Goal: Transaction & Acquisition: Book appointment/travel/reservation

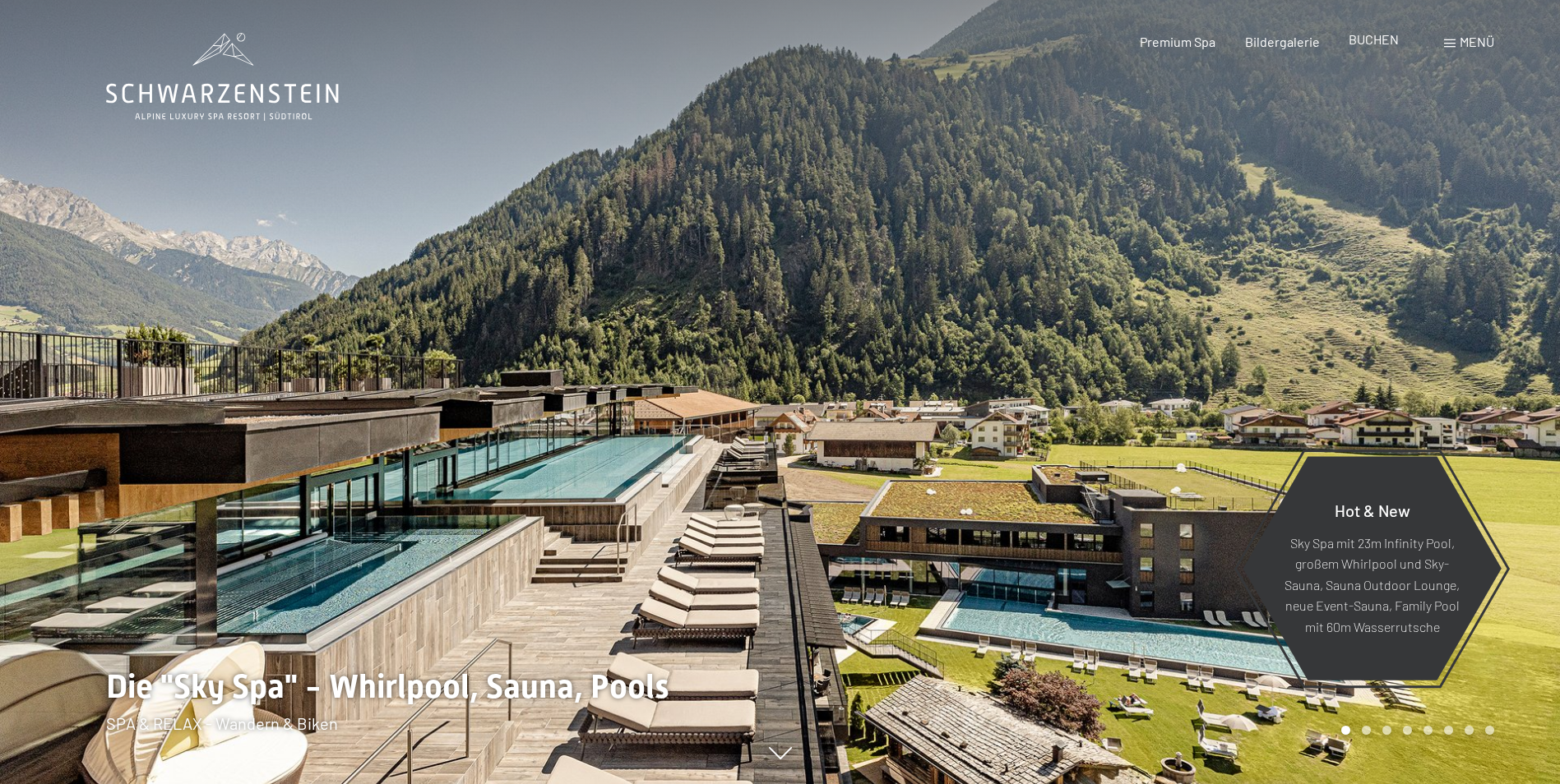
click at [1382, 41] on span "BUCHEN" at bounding box center [1373, 39] width 50 height 15
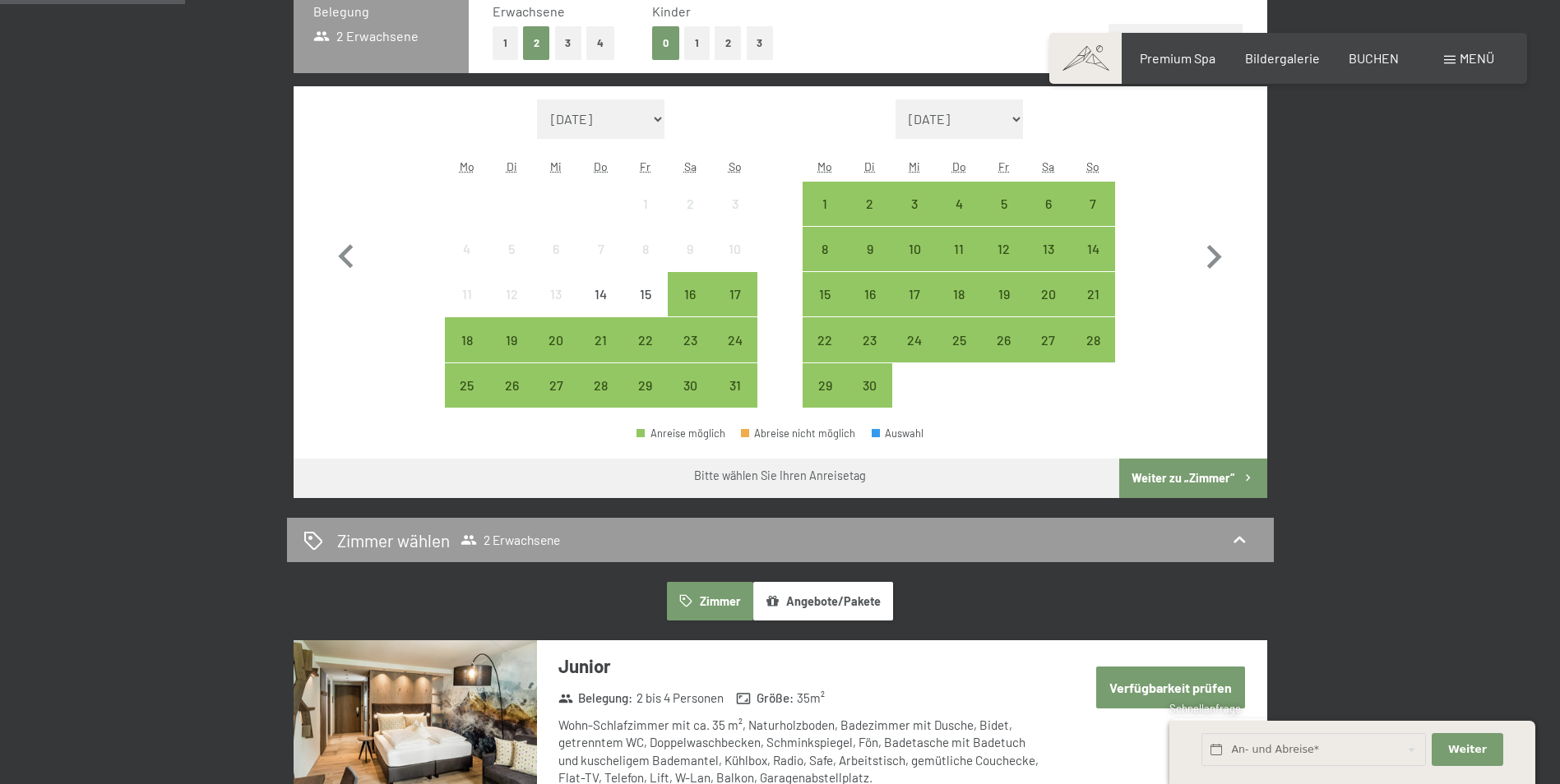
scroll to position [247, 0]
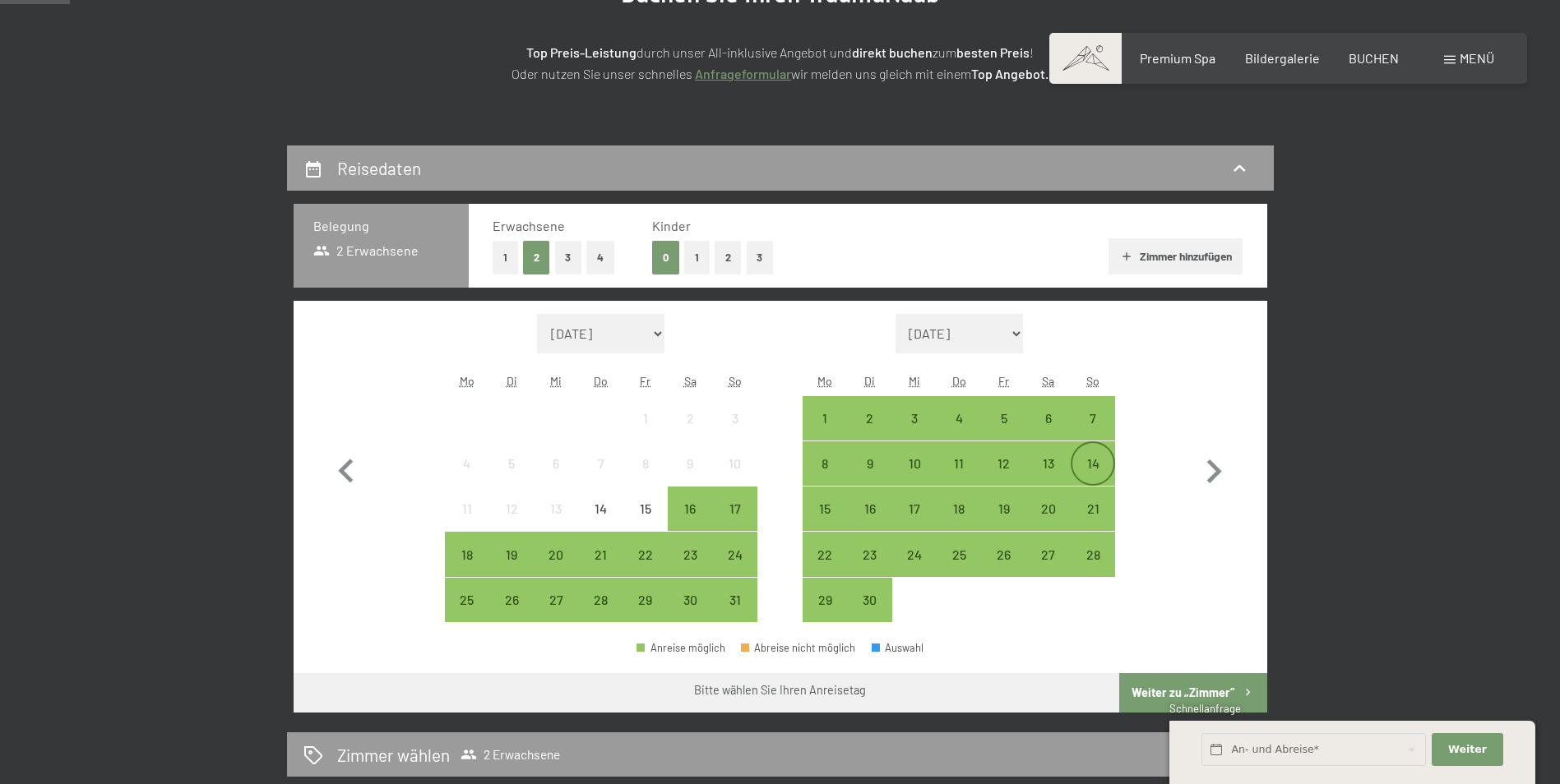
click at [1090, 470] on div "14" at bounding box center [1092, 478] width 41 height 41
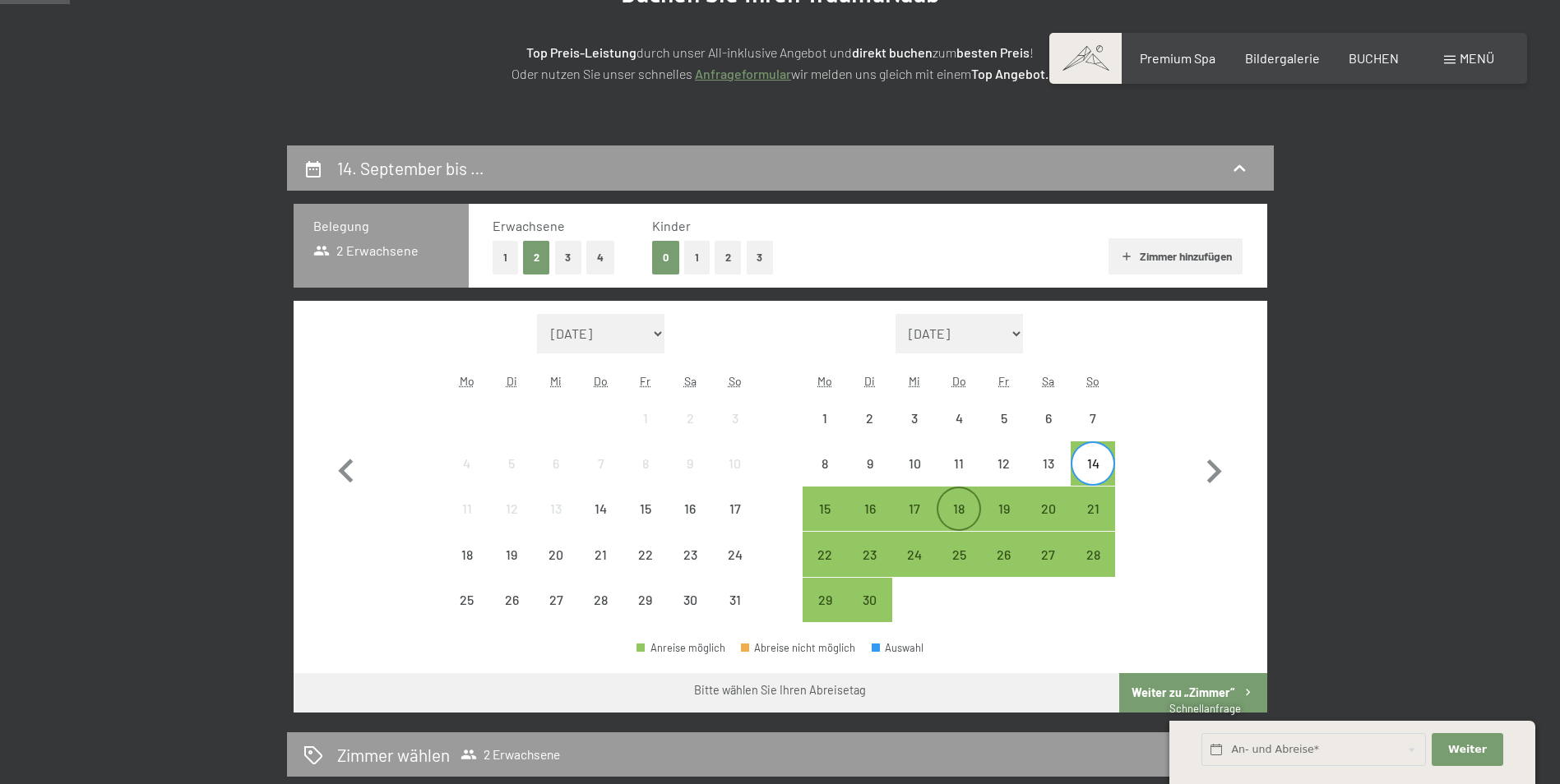
click at [951, 505] on div "18" at bounding box center [958, 523] width 41 height 41
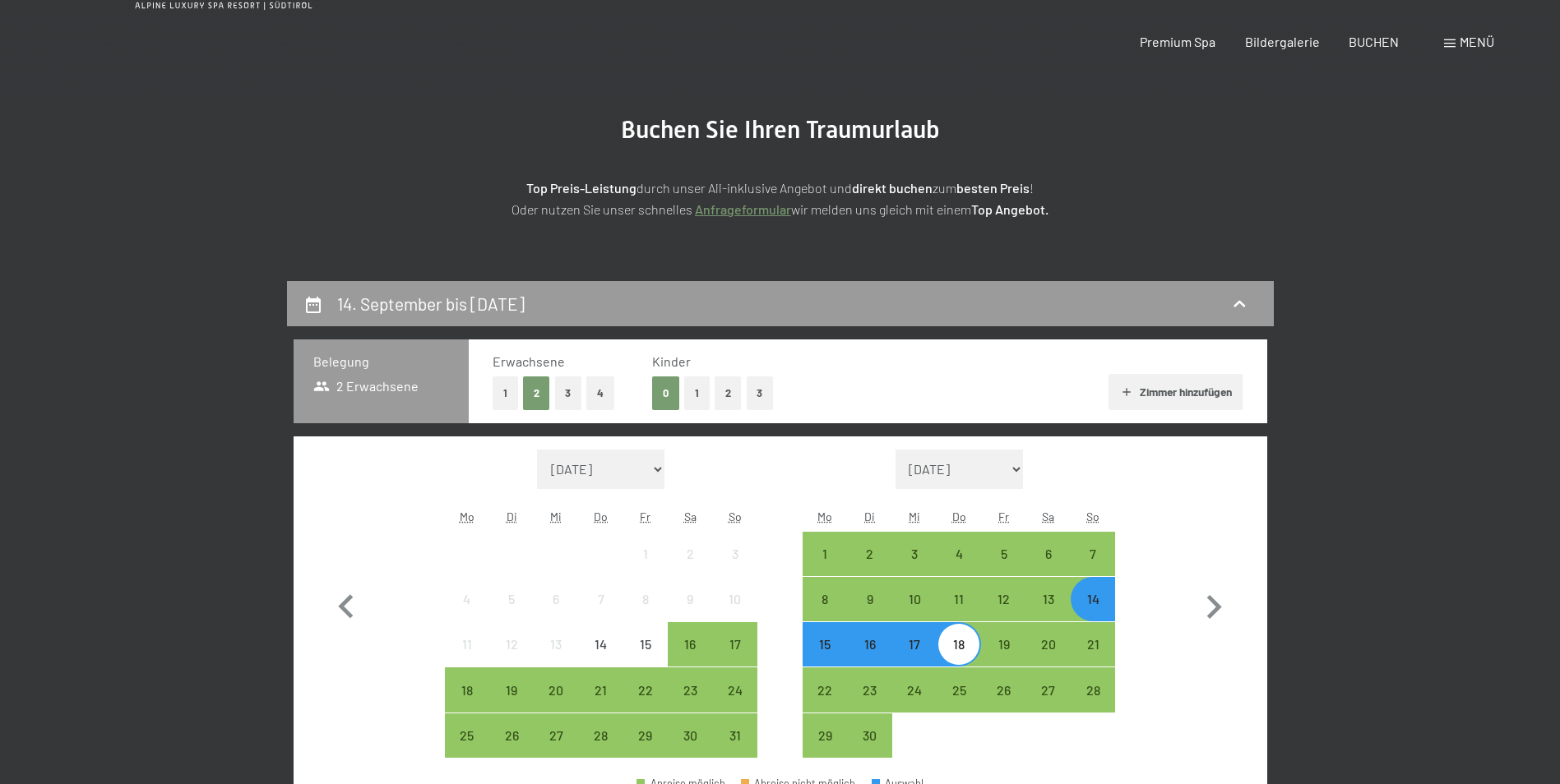
scroll to position [0, 0]
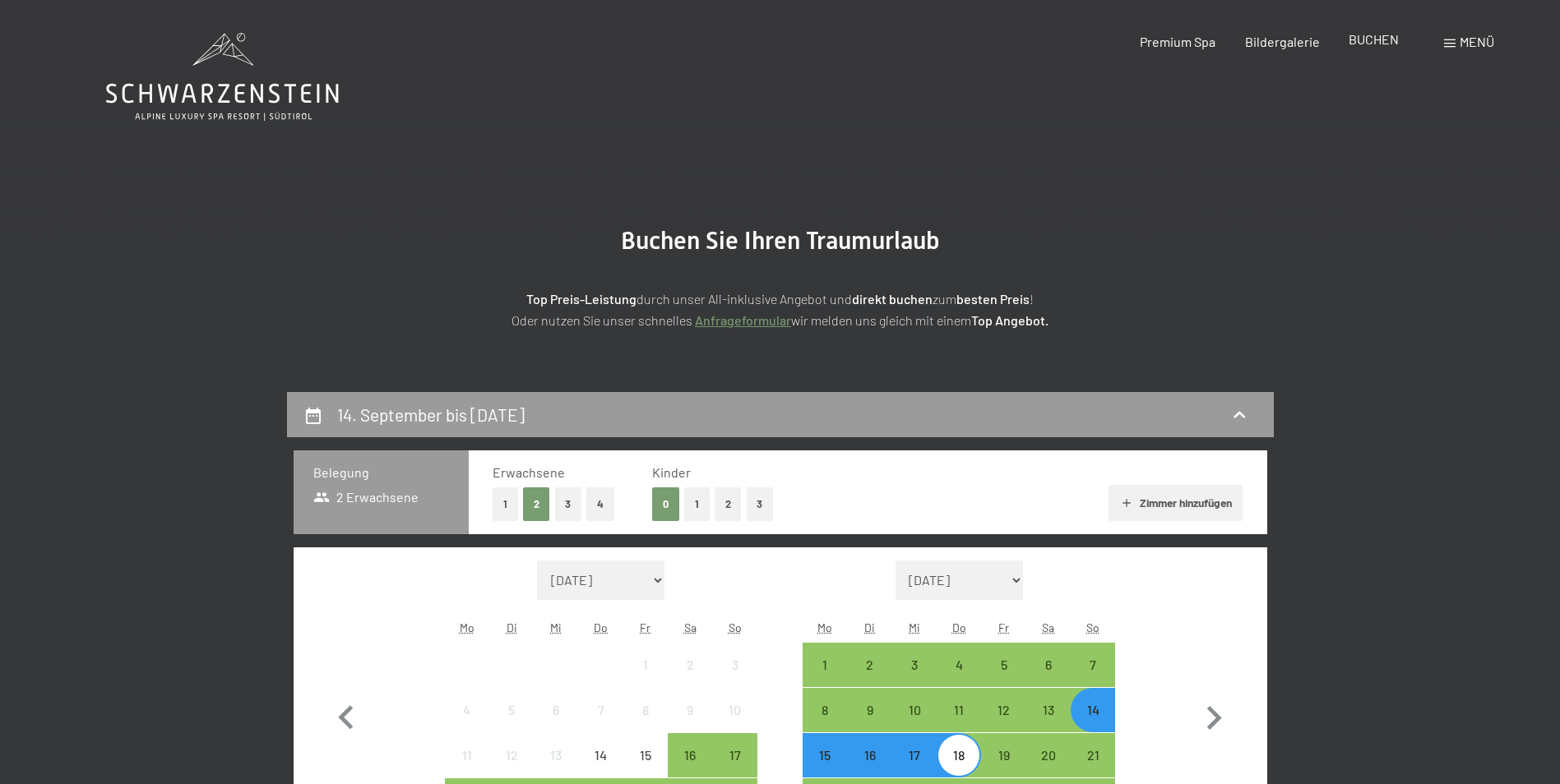
click at [1363, 39] on span "BUCHEN" at bounding box center [1373, 39] width 50 height 15
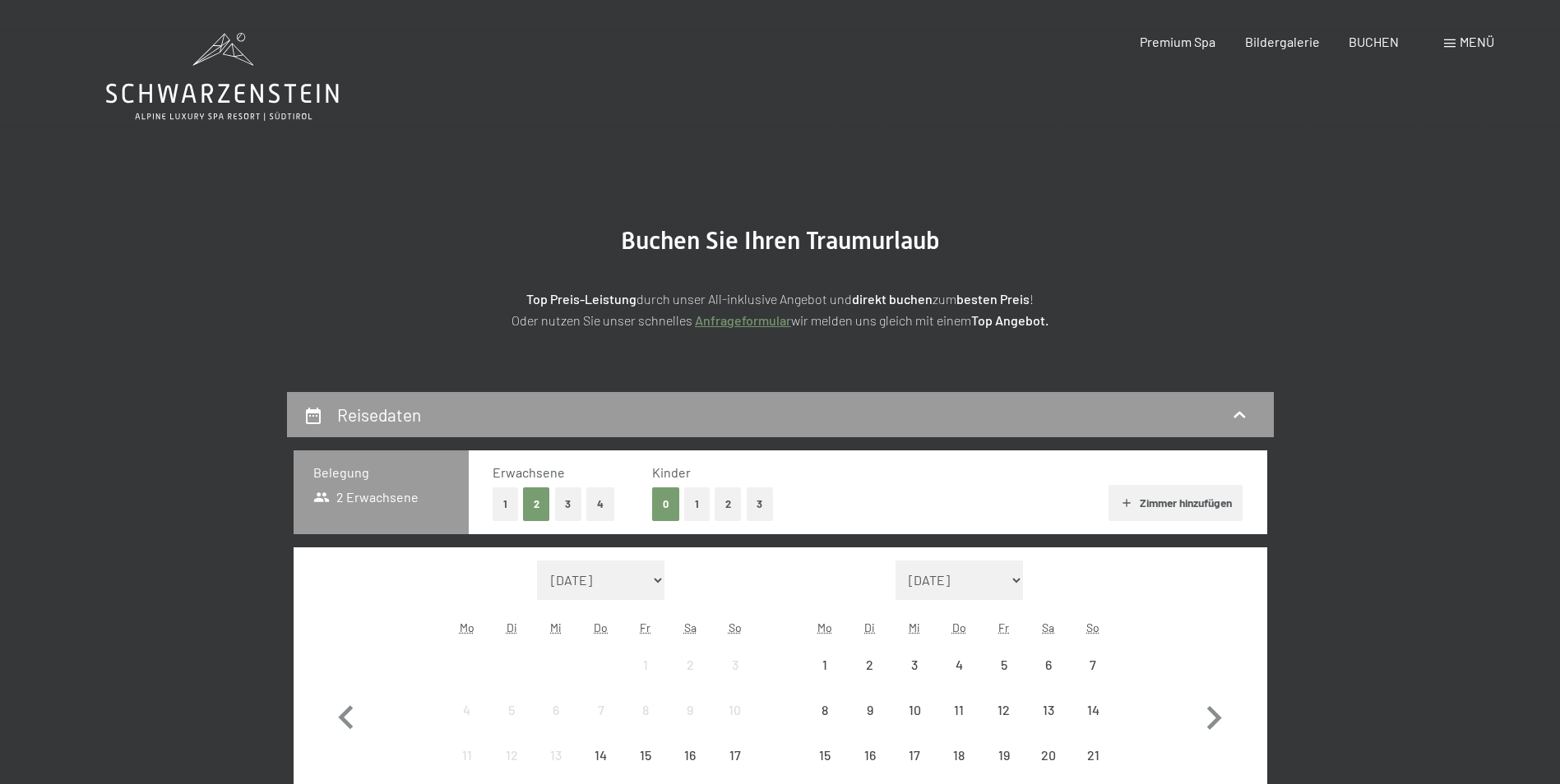
click at [222, 84] on icon at bounding box center [222, 93] width 233 height 20
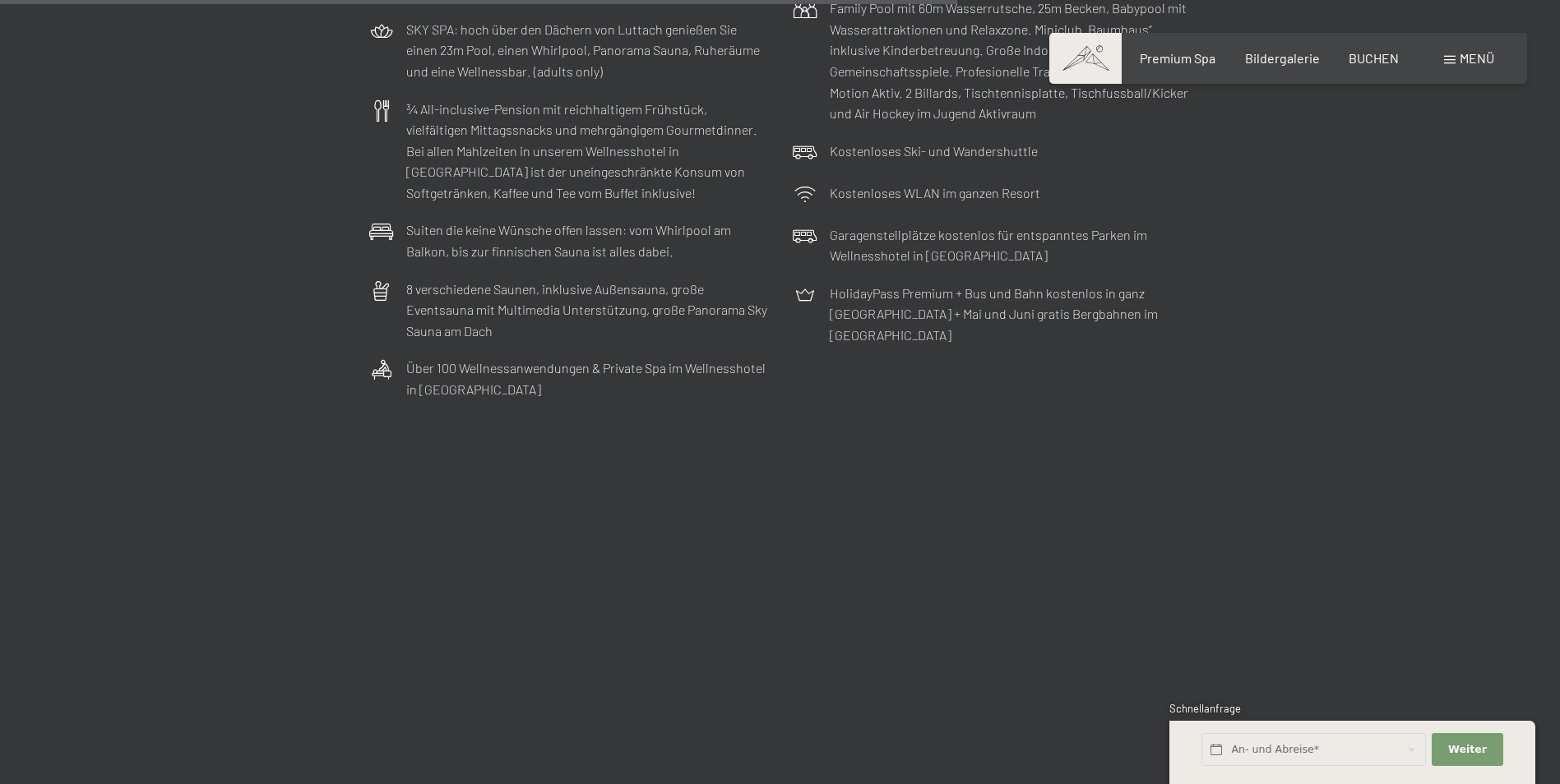
scroll to position [5342, 0]
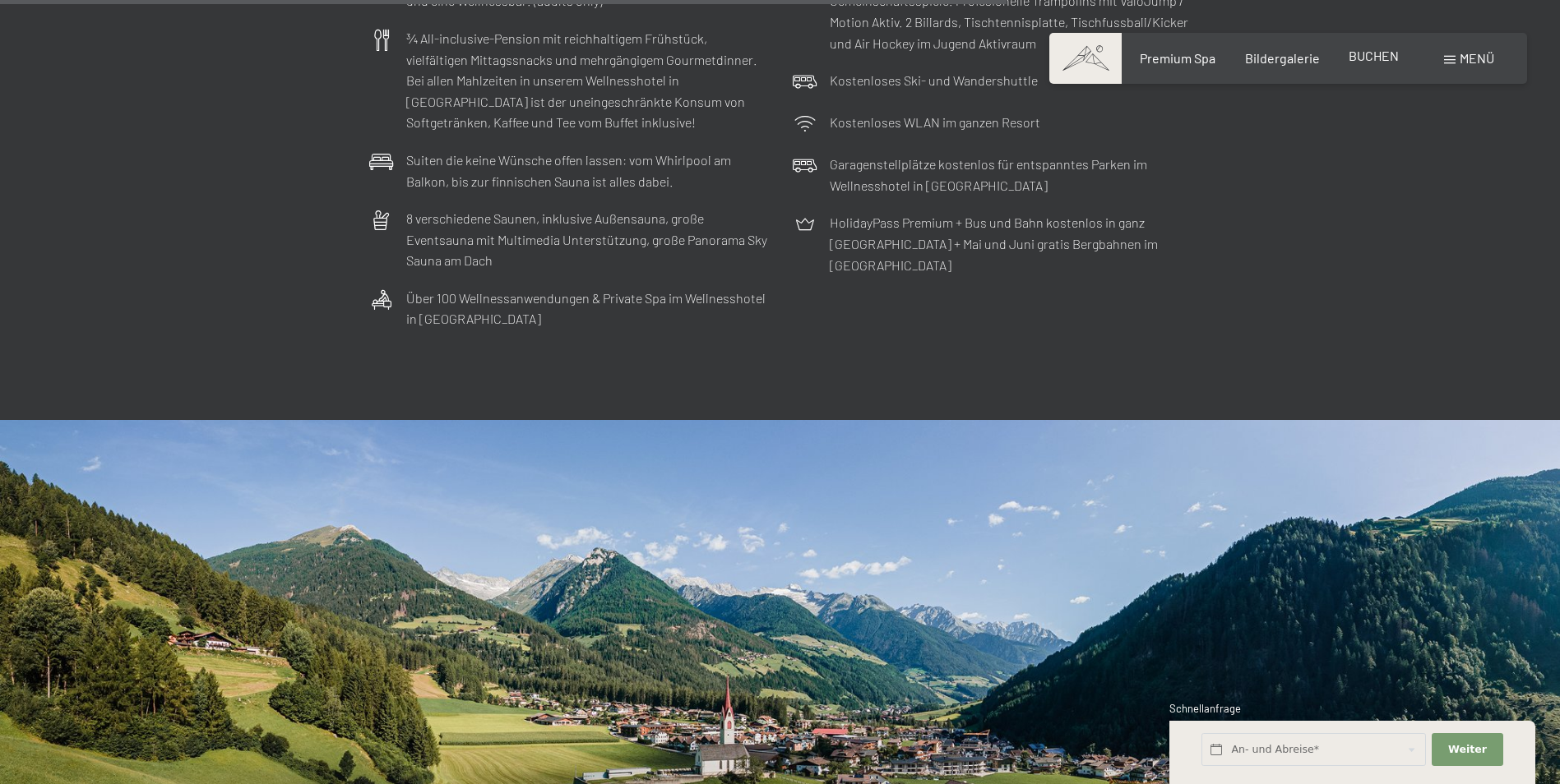
click at [1362, 64] on div "BUCHEN" at bounding box center [1373, 55] width 50 height 18
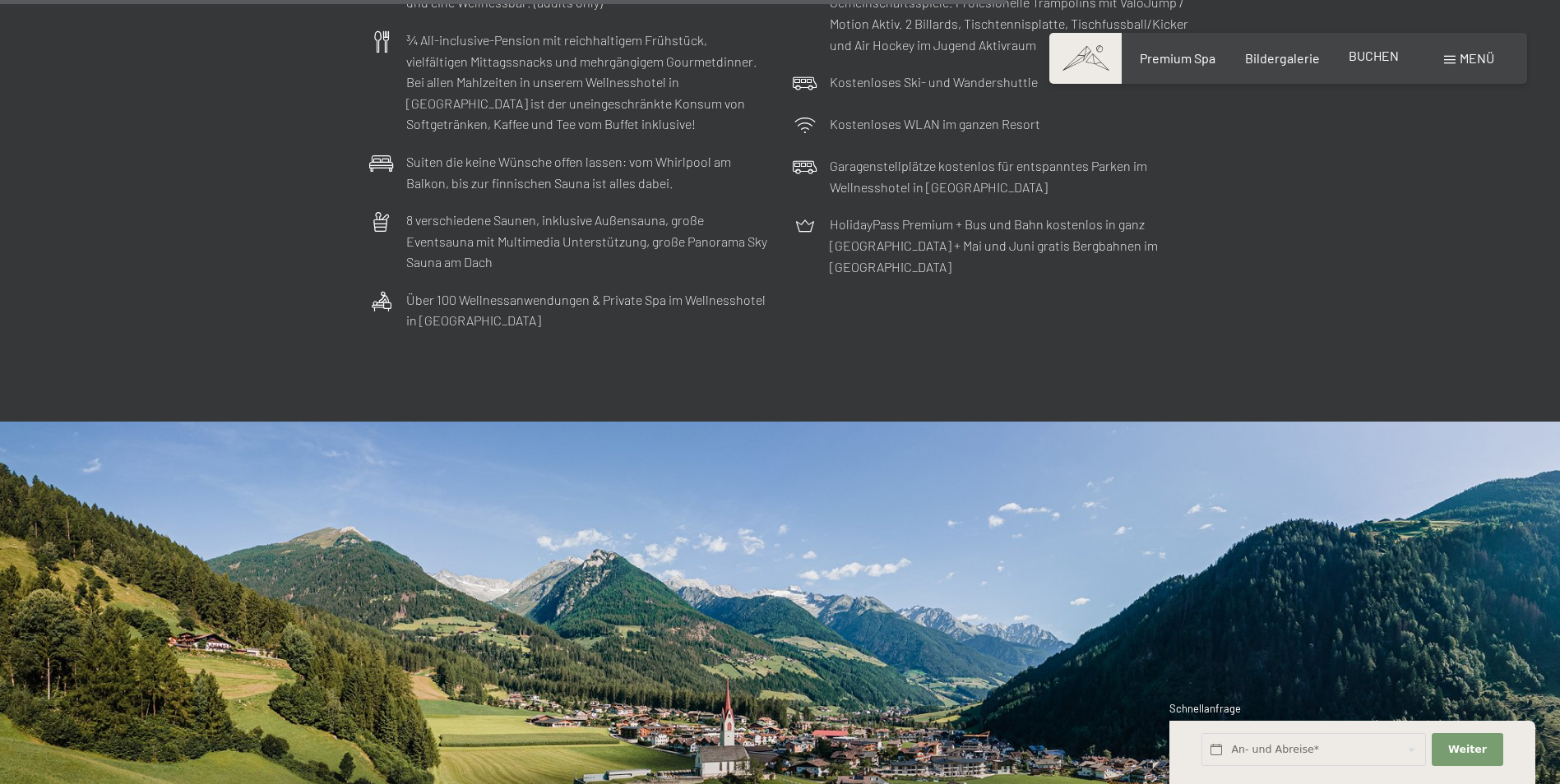
click at [1382, 56] on span "BUCHEN" at bounding box center [1373, 55] width 50 height 15
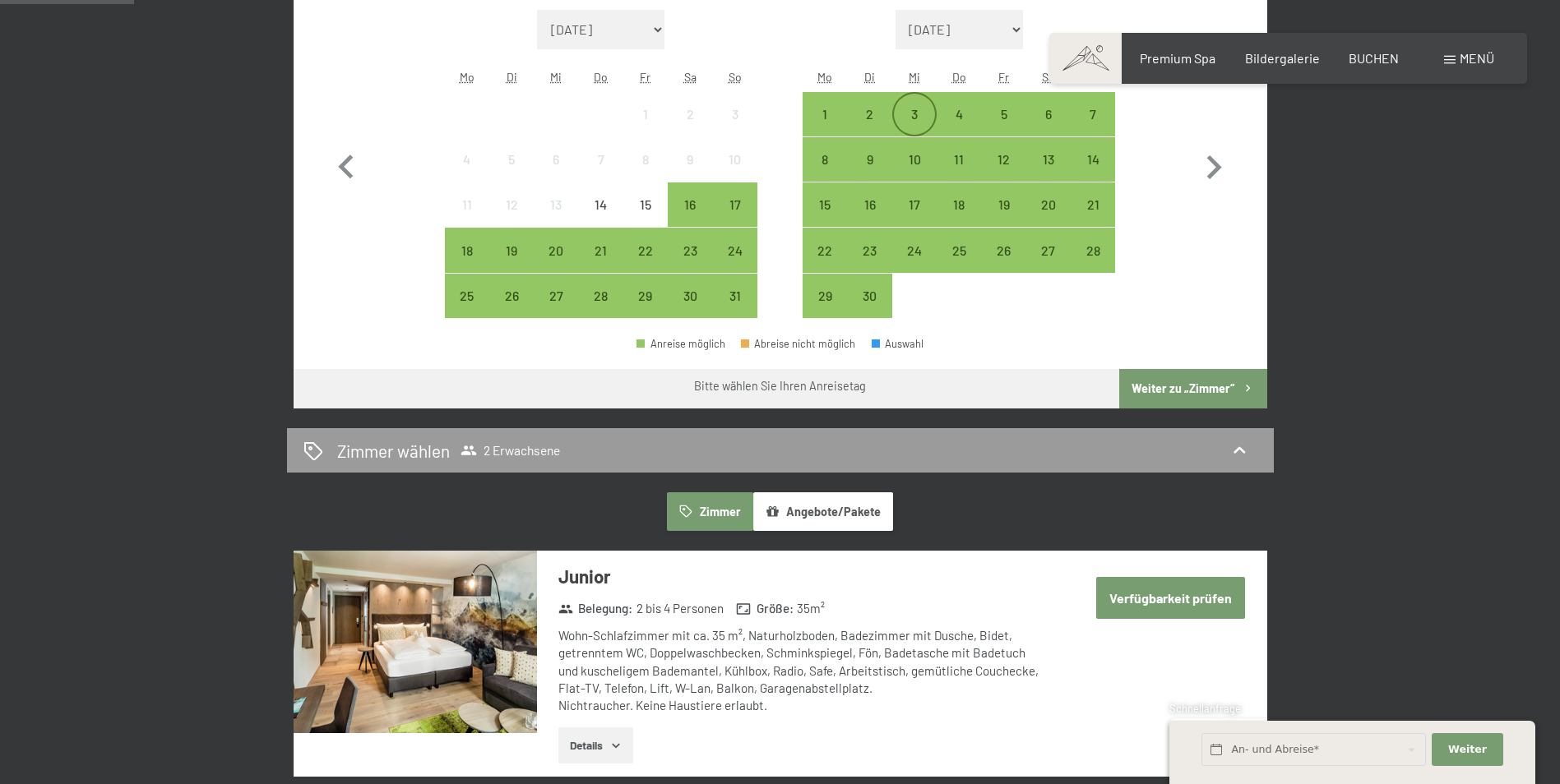
scroll to position [575, 0]
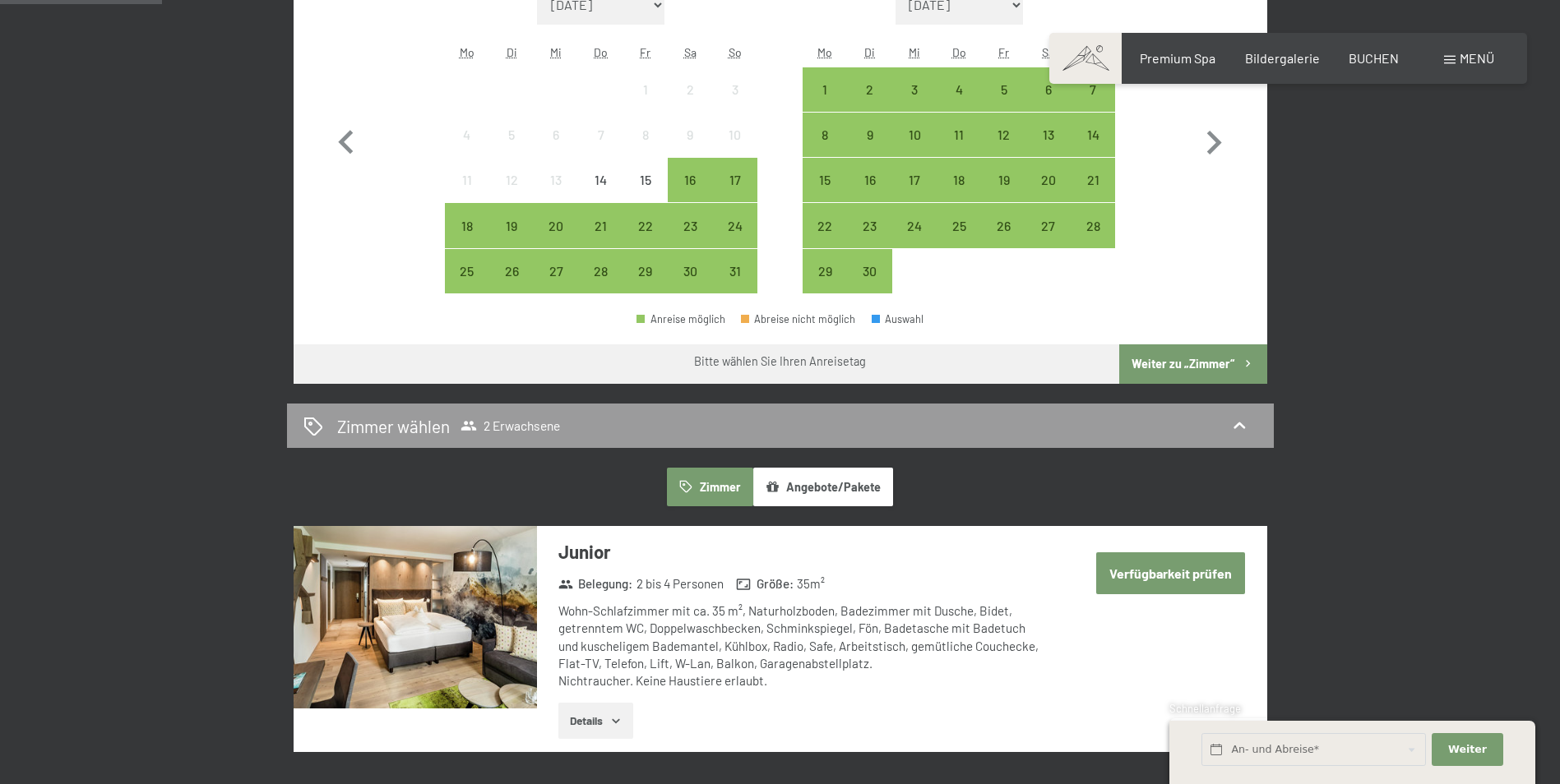
click at [859, 491] on button "Angebote/Pakete" at bounding box center [823, 486] width 140 height 38
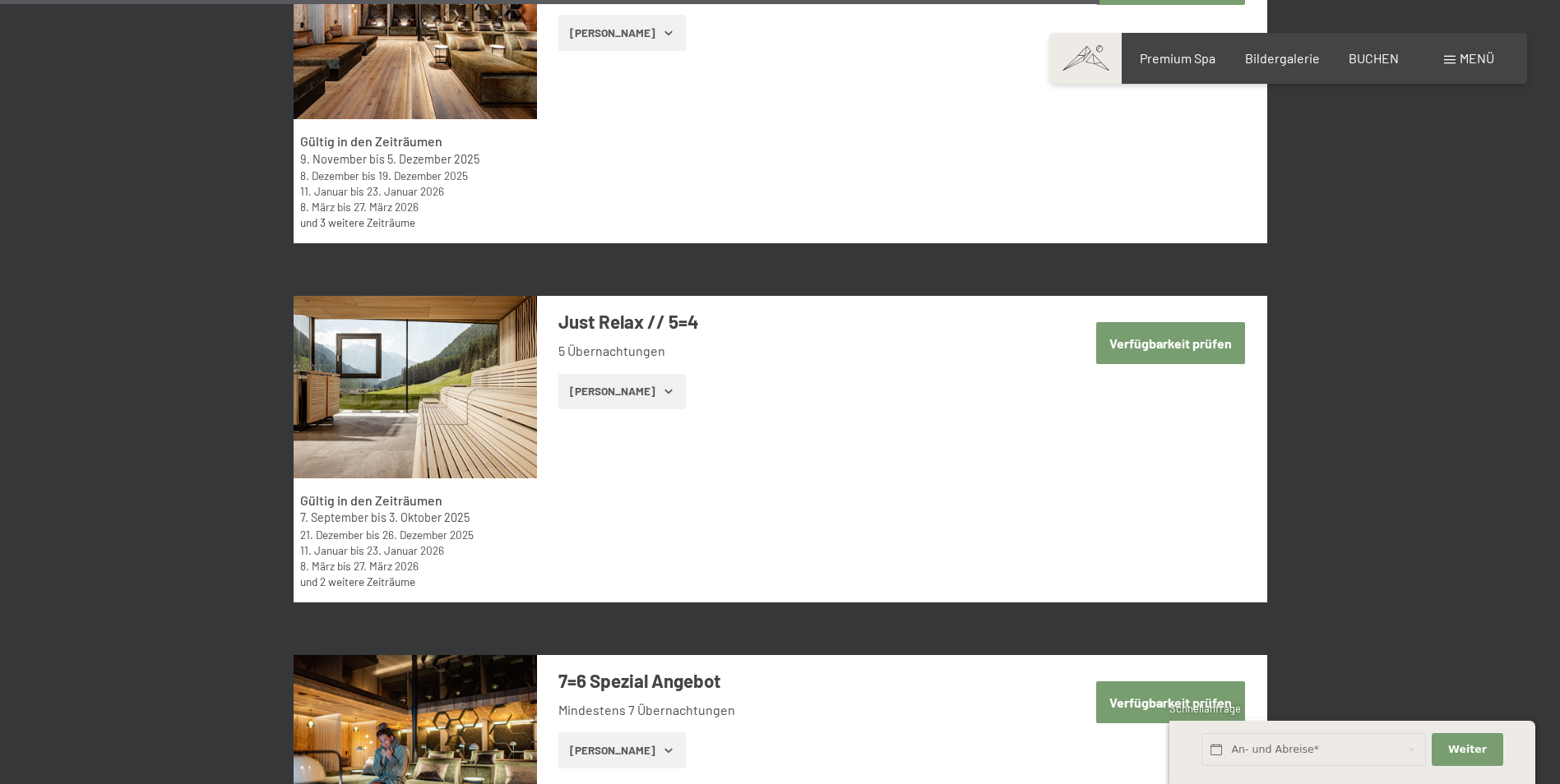
scroll to position [4274, 0]
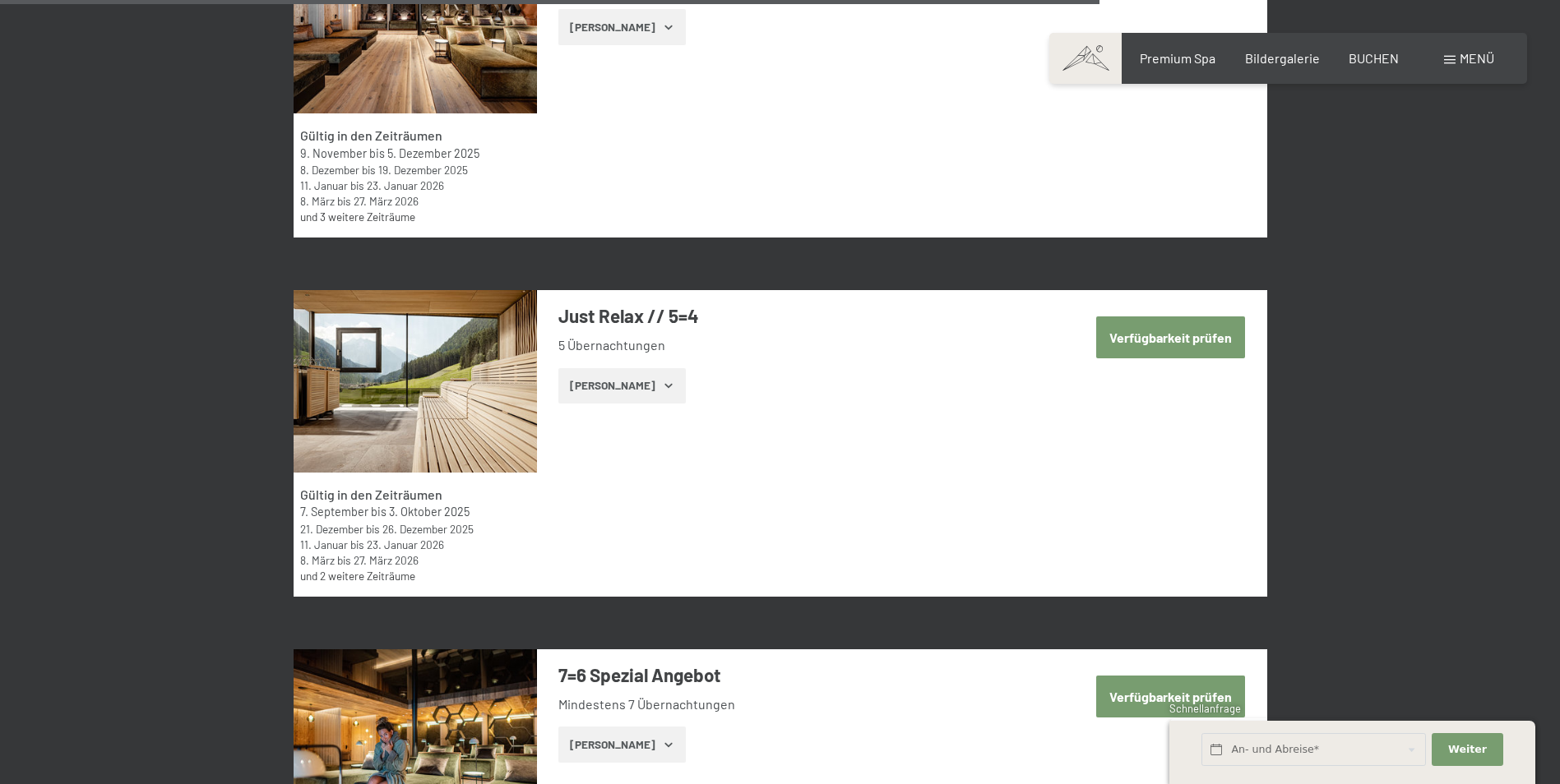
click at [586, 387] on button "[PERSON_NAME]" at bounding box center [621, 386] width 127 height 36
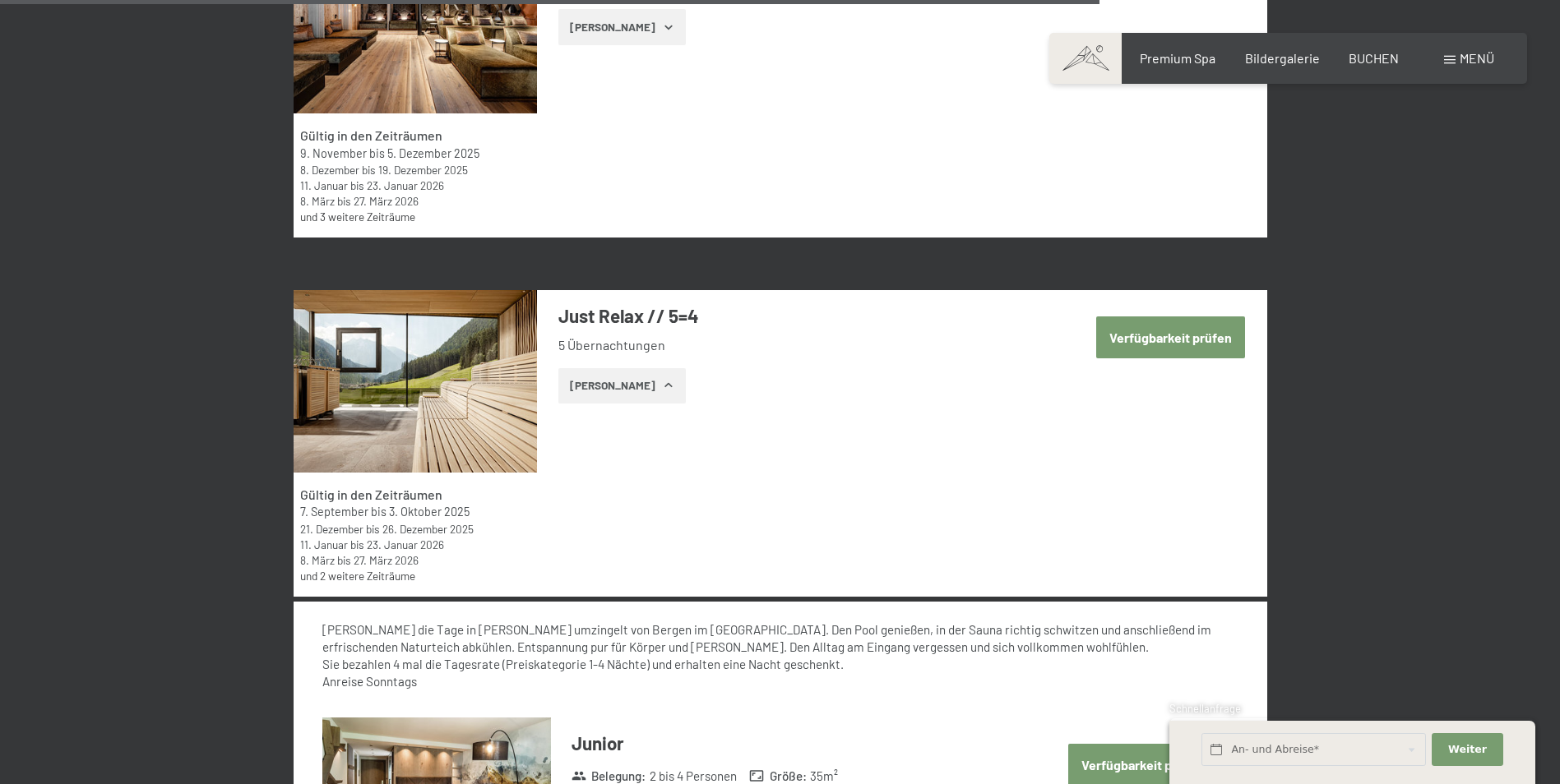
click at [586, 387] on button "[PERSON_NAME]" at bounding box center [621, 386] width 127 height 36
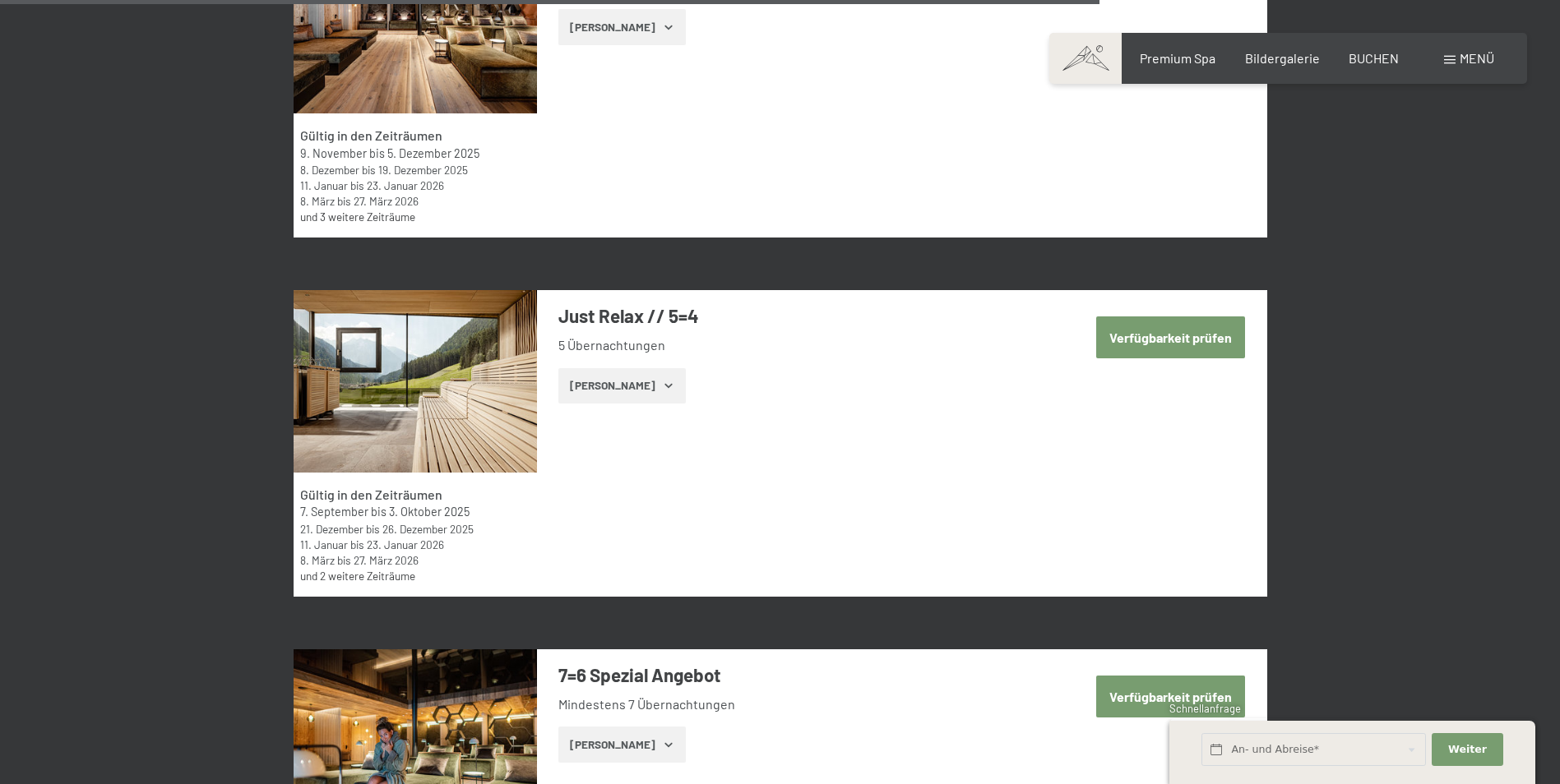
click at [586, 387] on button "[PERSON_NAME]" at bounding box center [621, 386] width 127 height 36
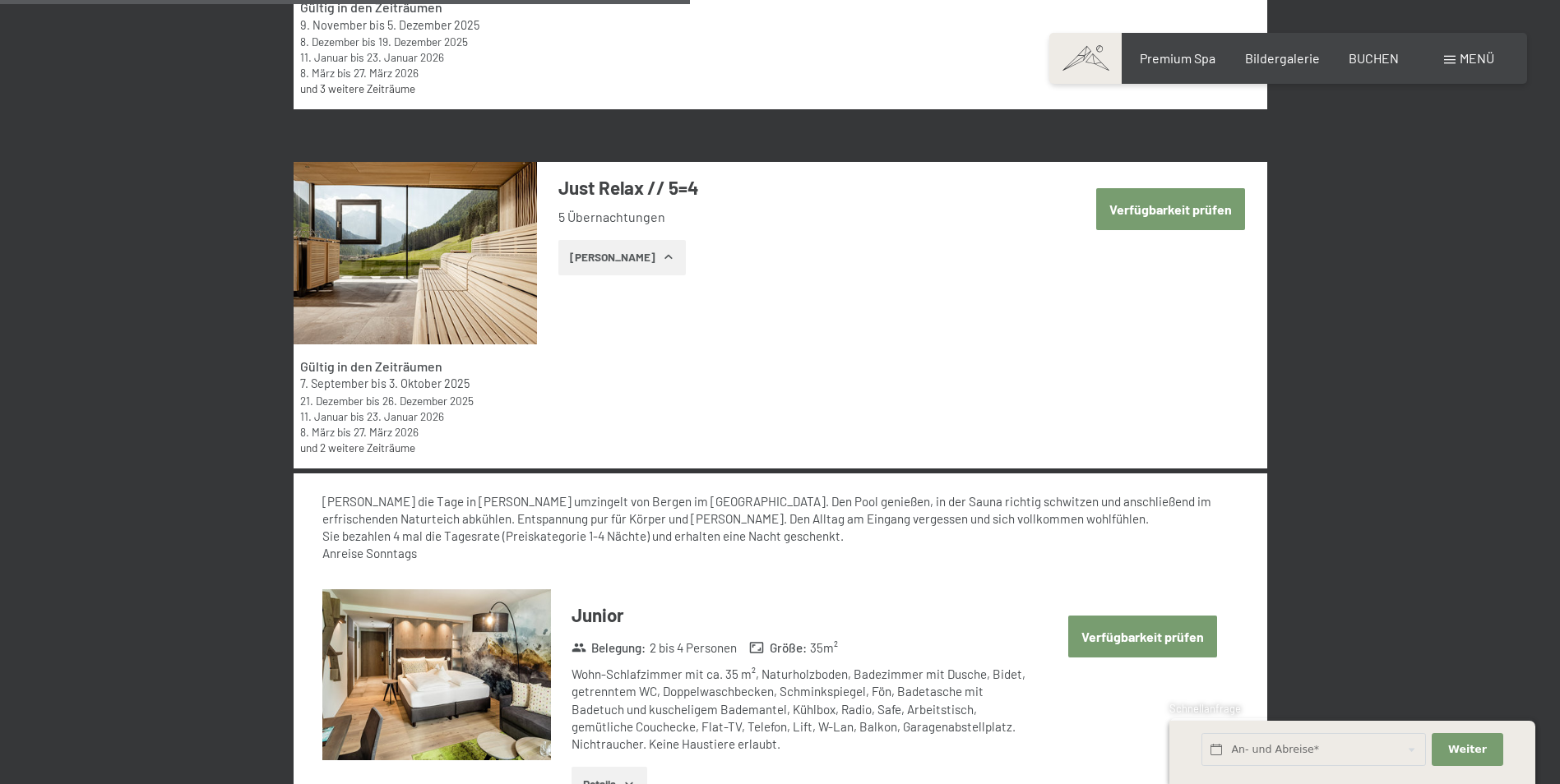
scroll to position [4521, 0]
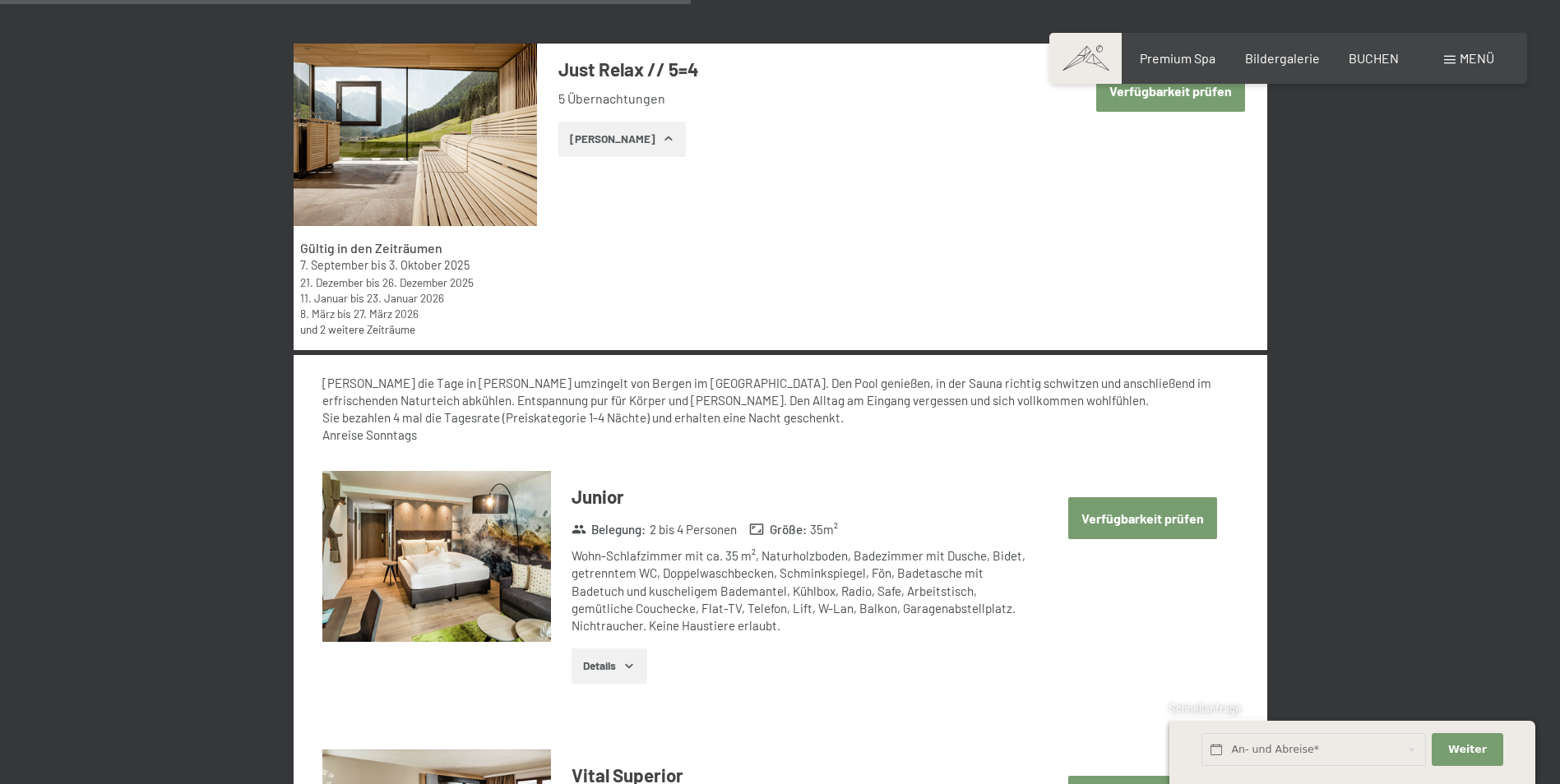
click at [1162, 525] on button "Verfügbarkeit prüfen" at bounding box center [1142, 518] width 148 height 42
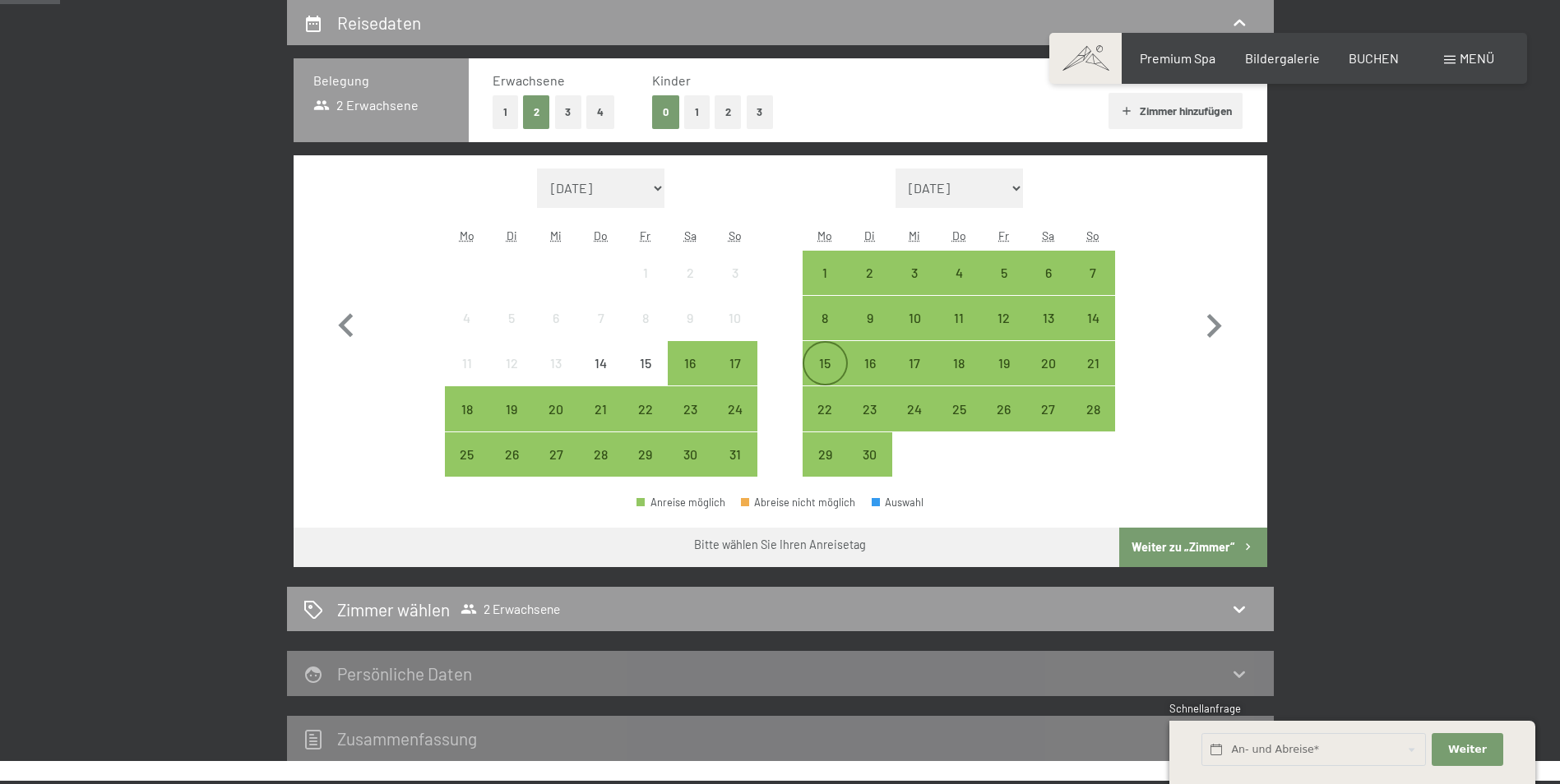
click at [840, 364] on div "15" at bounding box center [824, 377] width 41 height 41
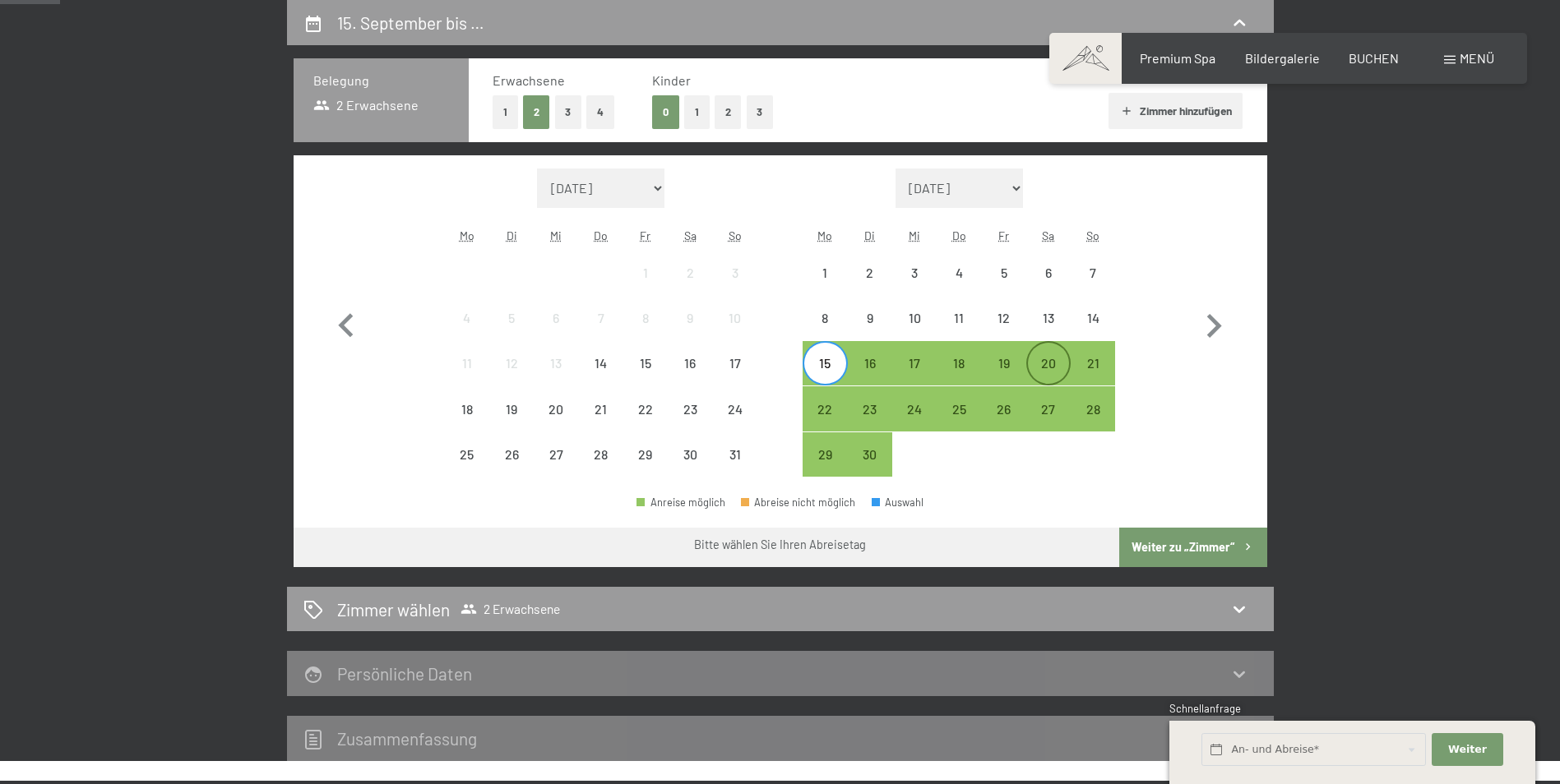
click at [1042, 371] on div "20" at bounding box center [1048, 377] width 41 height 41
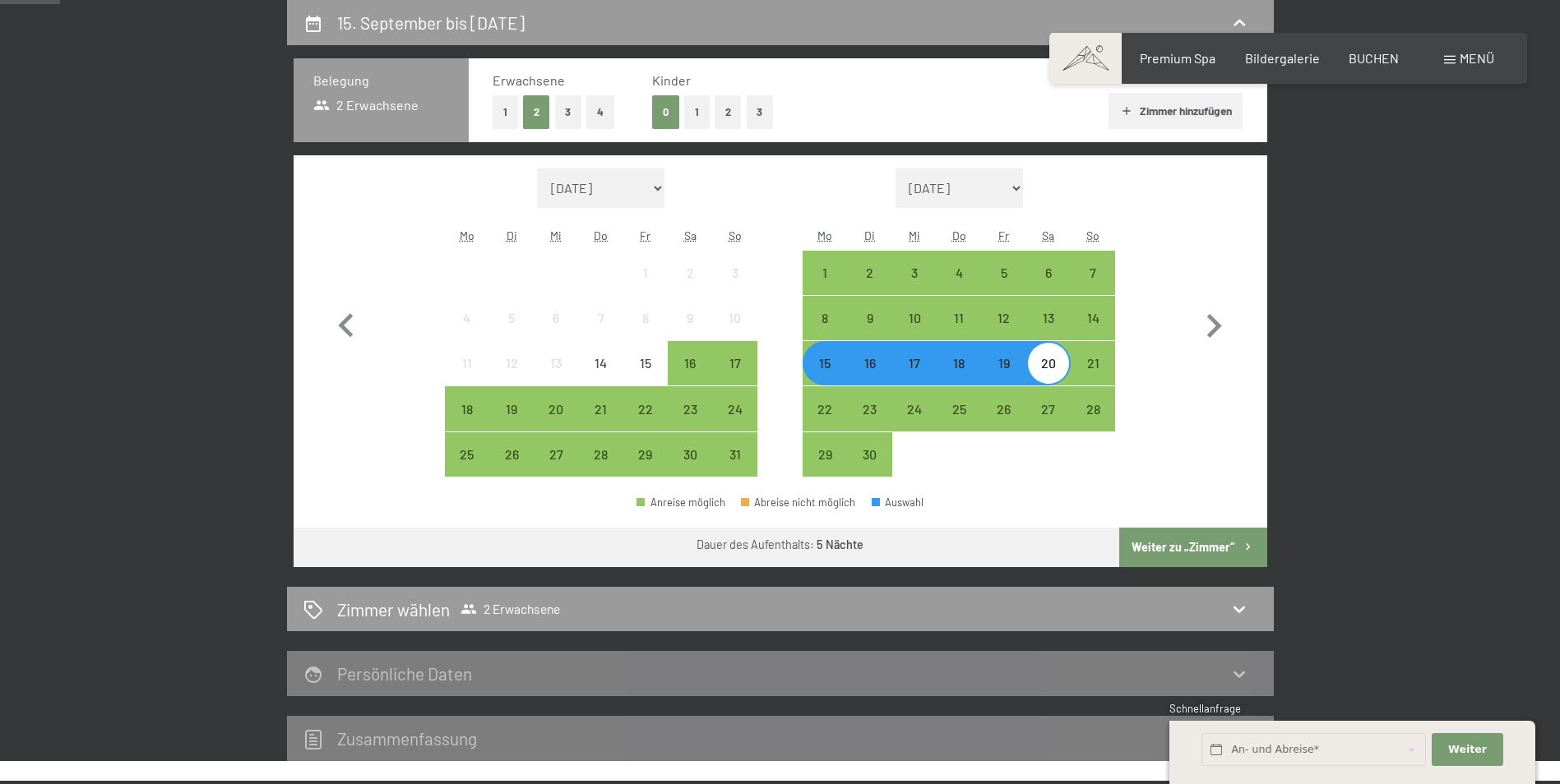
click at [1179, 547] on button "Weiter zu „Zimmer“" at bounding box center [1192, 548] width 147 height 39
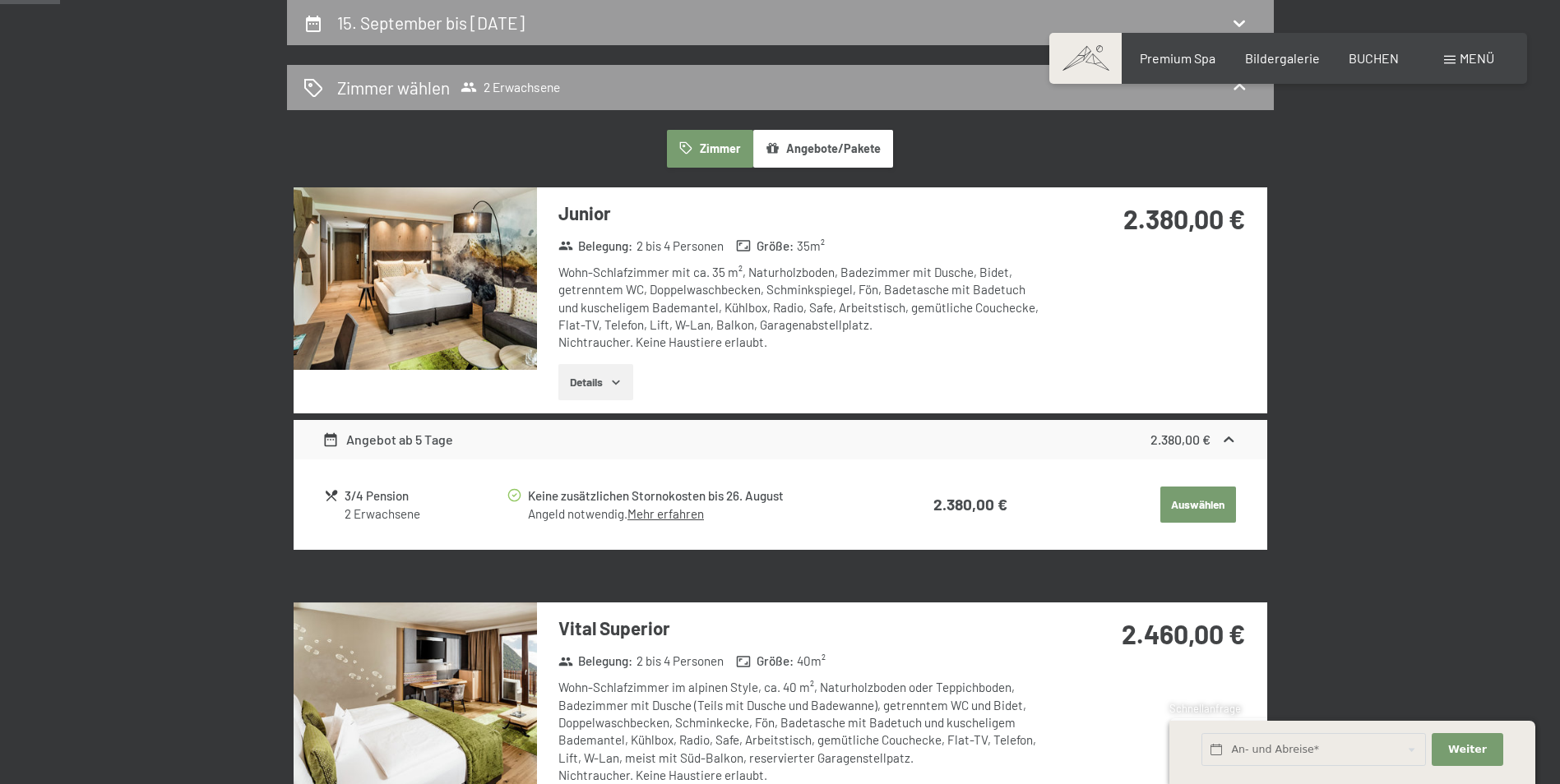
click at [799, 146] on button "Angebote/Pakete" at bounding box center [823, 148] width 140 height 38
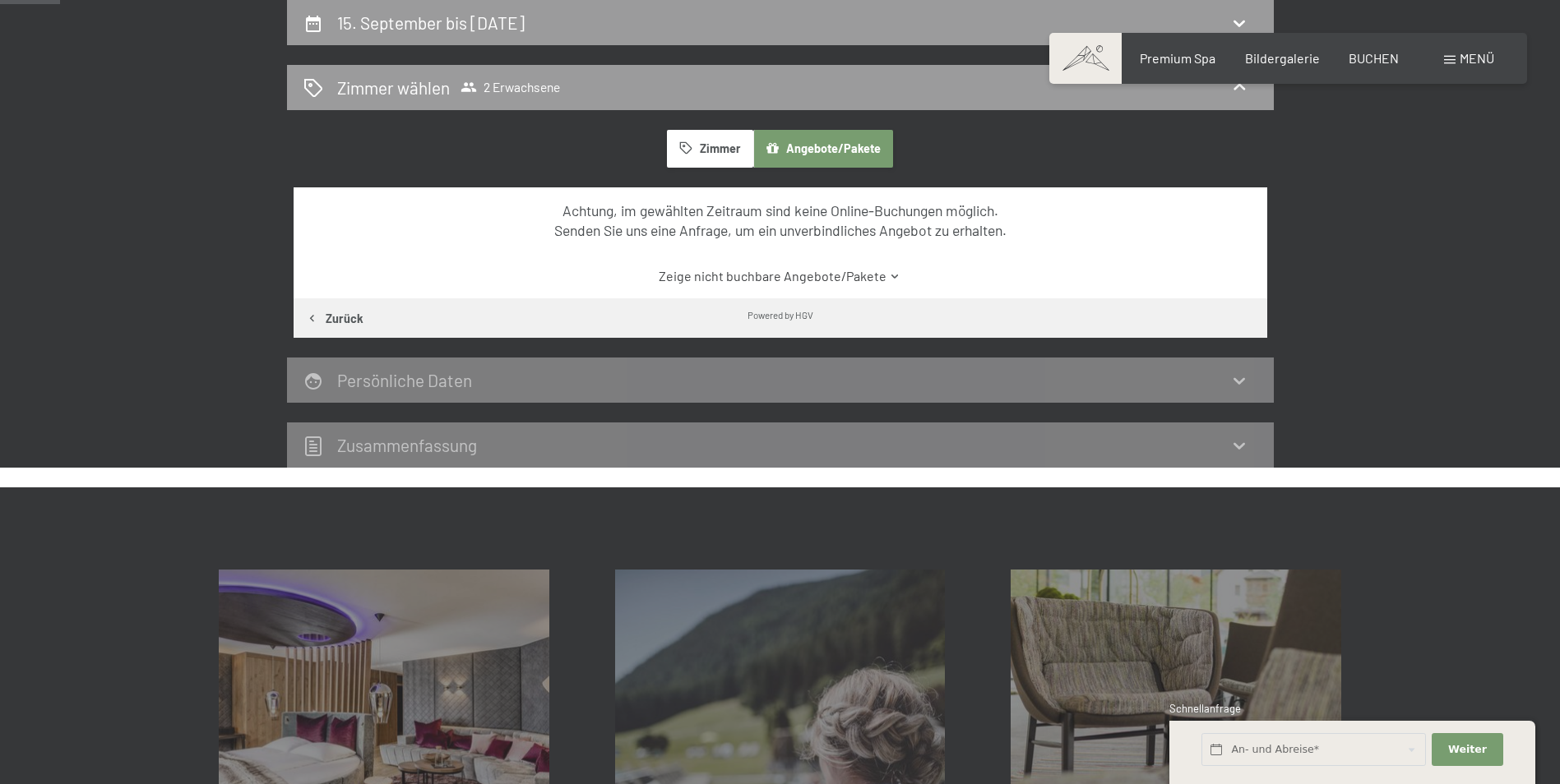
click at [799, 146] on button "Angebote/Pakete" at bounding box center [823, 148] width 140 height 38
click at [724, 158] on button "Zimmer" at bounding box center [709, 148] width 85 height 38
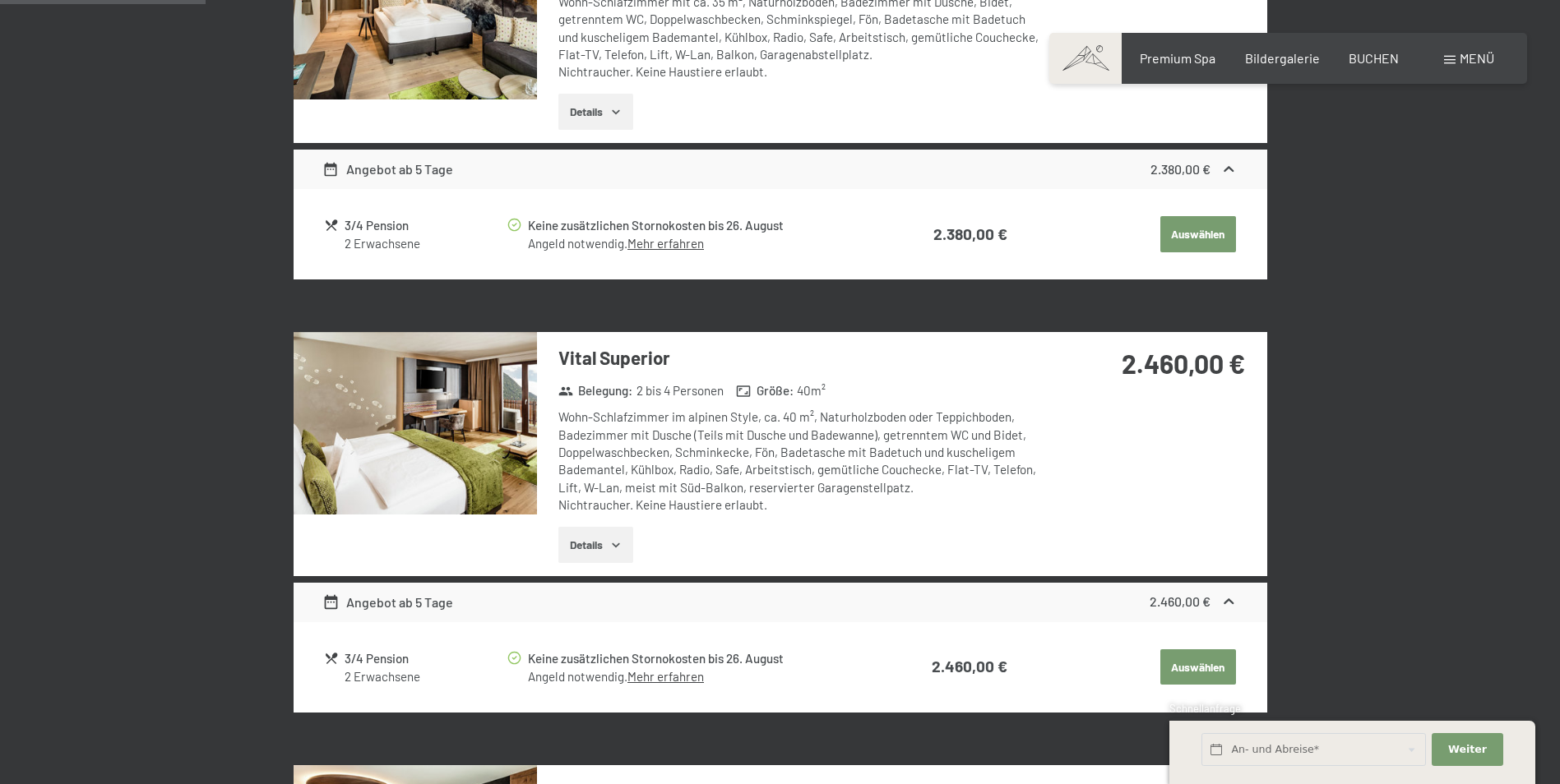
scroll to position [639, 0]
